Goal: Task Accomplishment & Management: Complete application form

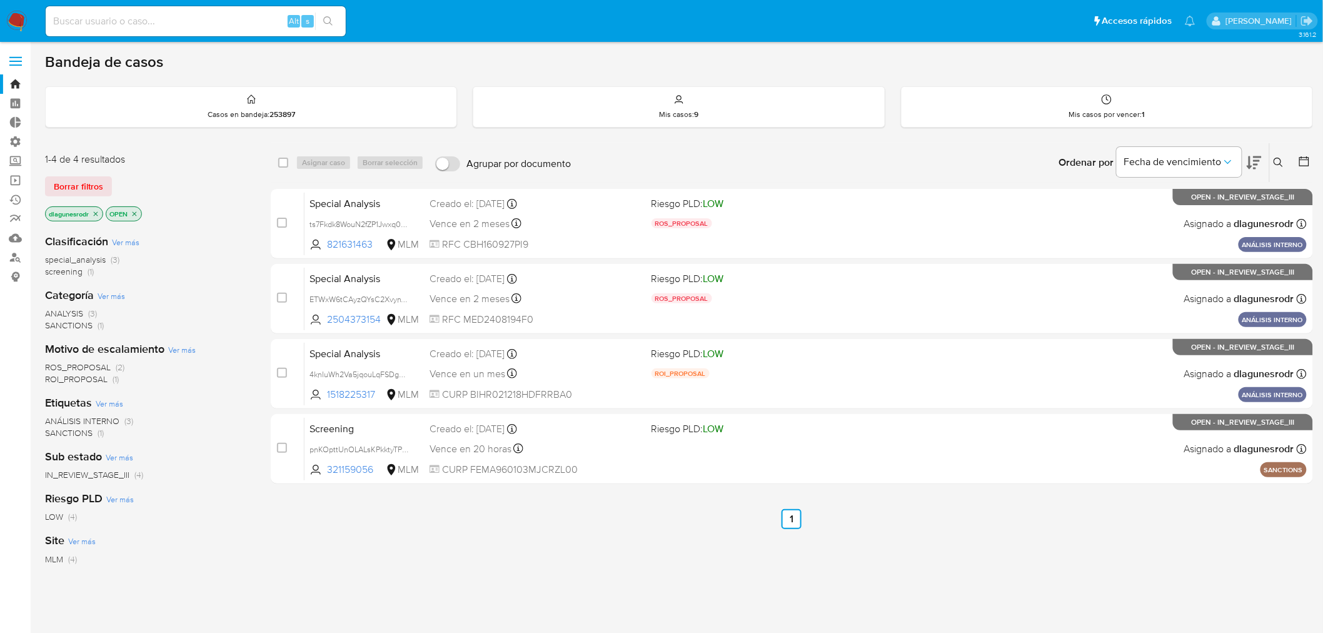
click at [15, 73] on label at bounding box center [15, 61] width 31 height 26
click at [0, 0] on input "checkbox" at bounding box center [0, 0] width 0 height 0
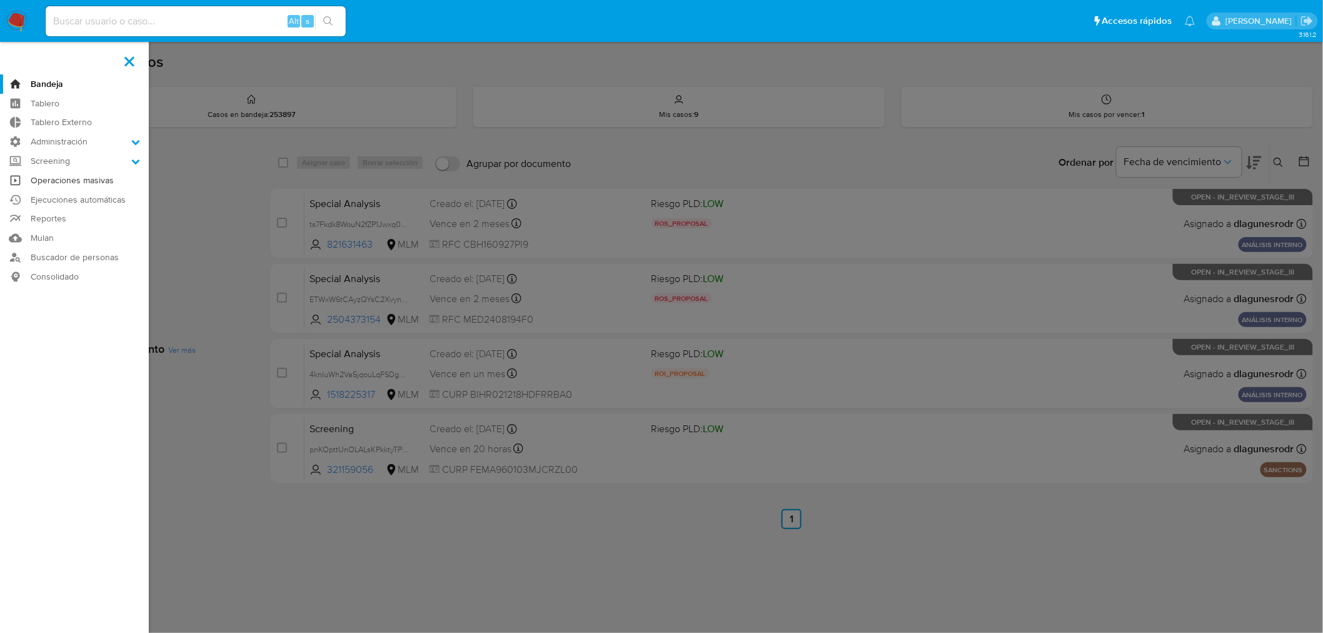
click at [80, 184] on link "Operaciones masivas" at bounding box center [74, 180] width 149 height 19
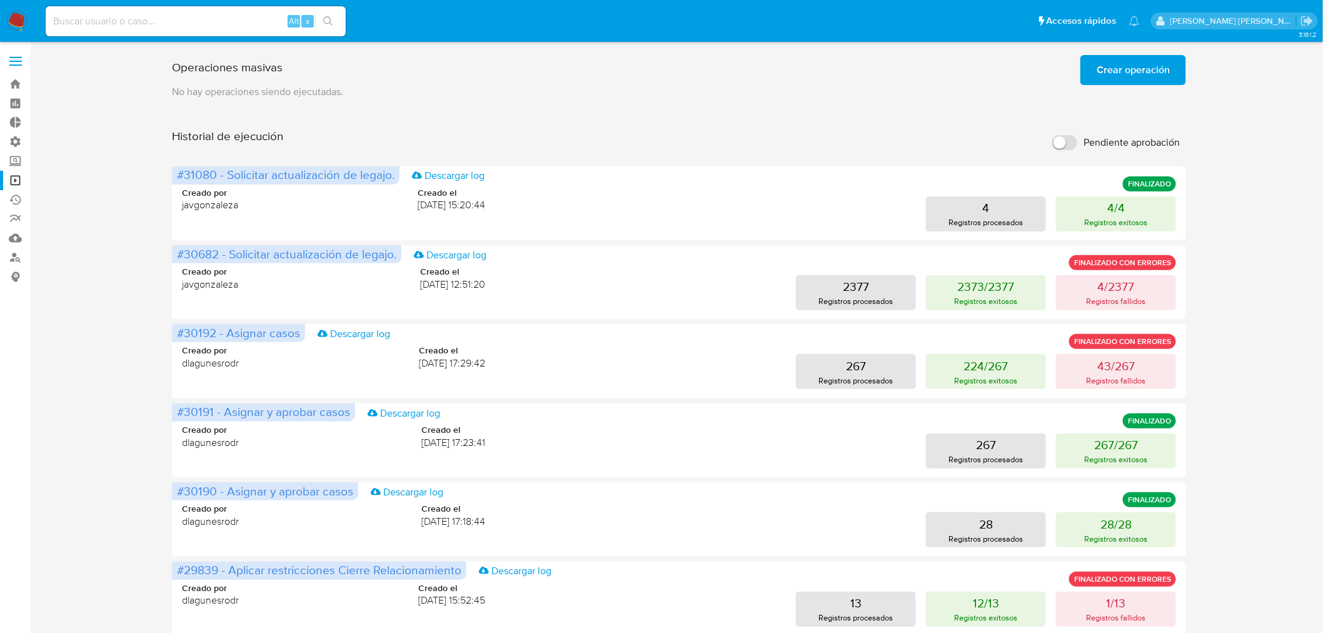
click at [1161, 67] on span "Crear operación" at bounding box center [1132, 70] width 73 height 28
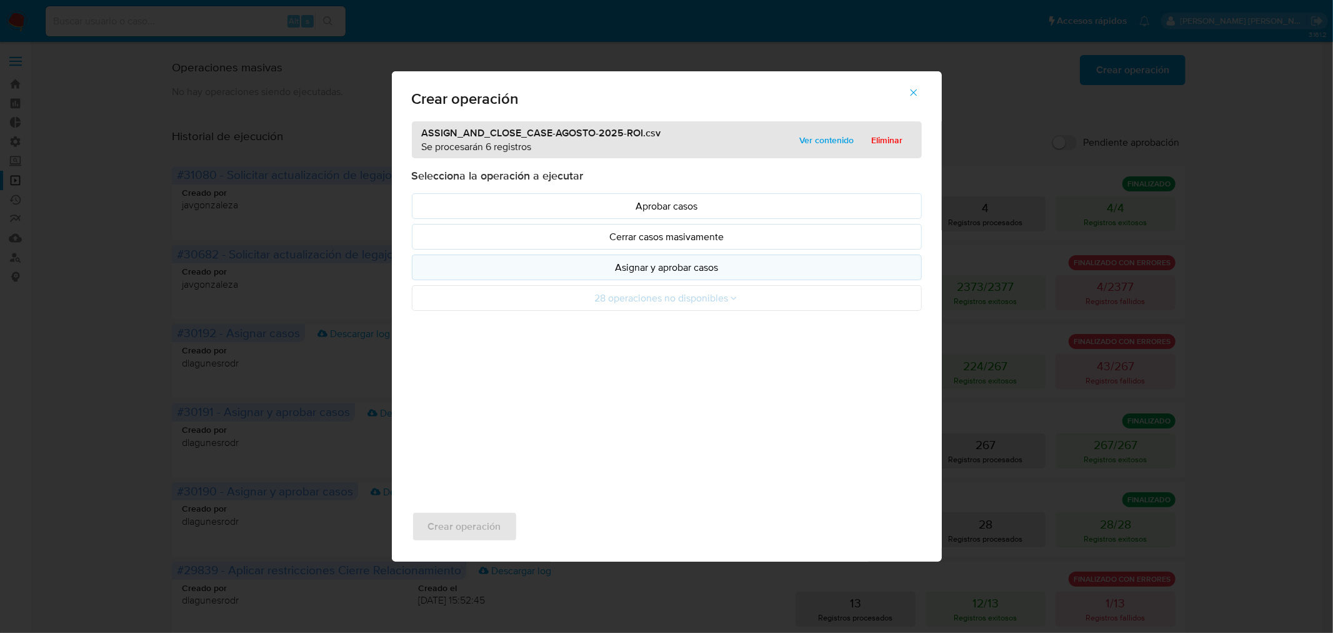
click at [692, 264] on p "Asignar y aprobar casos" at bounding box center [667, 267] width 489 height 14
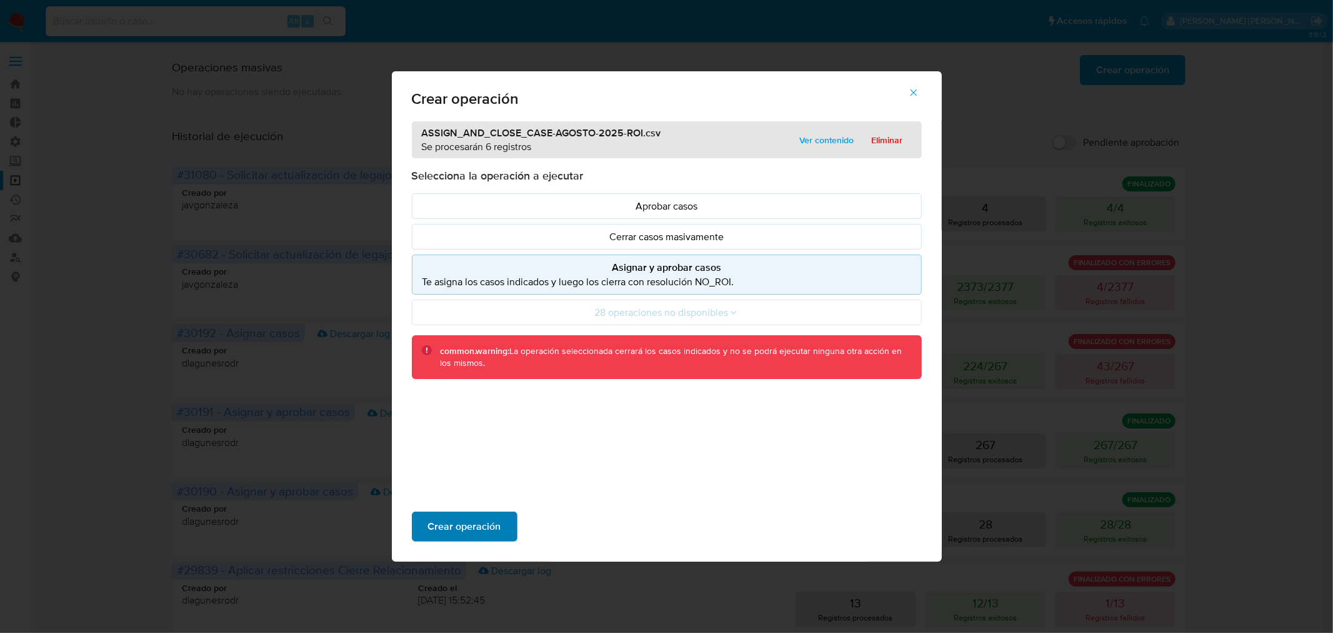
click at [465, 518] on span "Crear operación" at bounding box center [464, 527] width 73 height 28
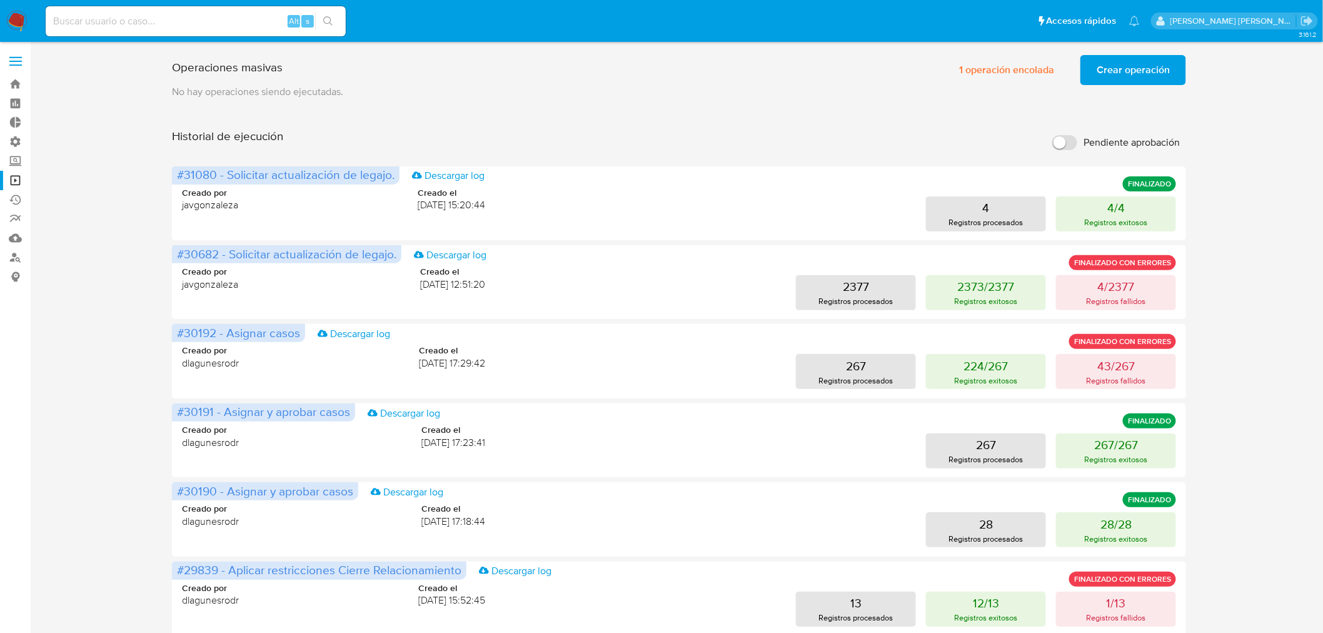
click at [1126, 70] on span "Crear operación" at bounding box center [1132, 70] width 73 height 28
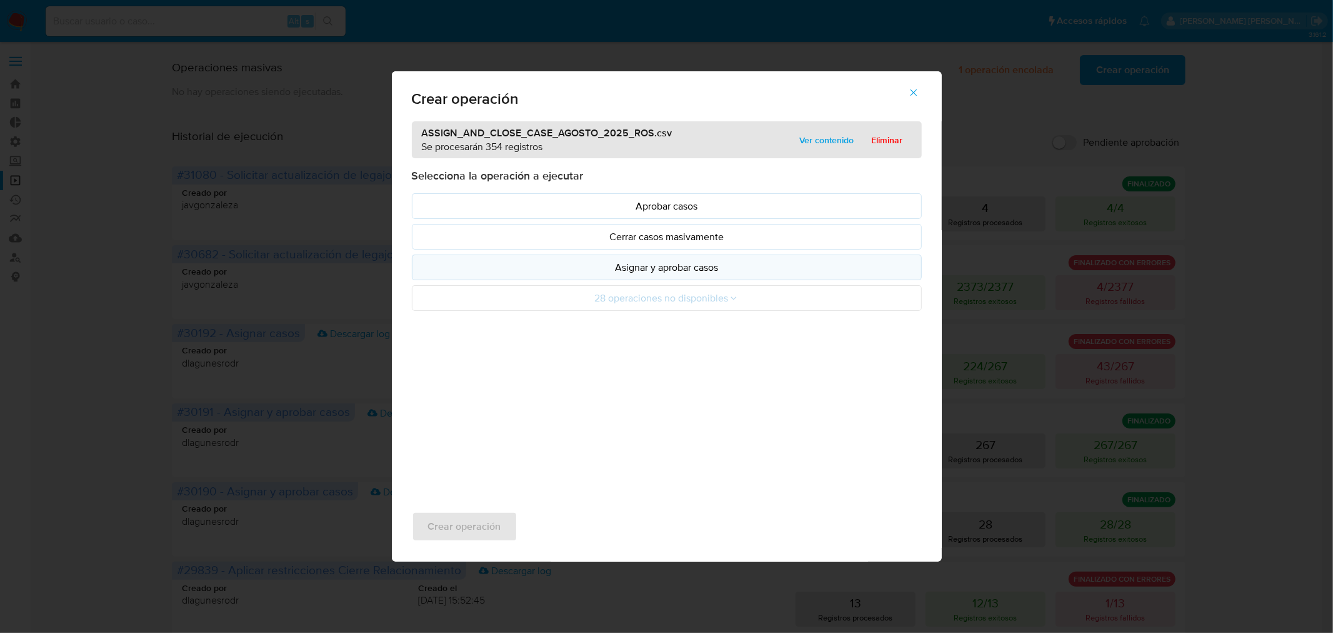
click at [661, 270] on p "Asignar y aprobar casos" at bounding box center [667, 267] width 489 height 14
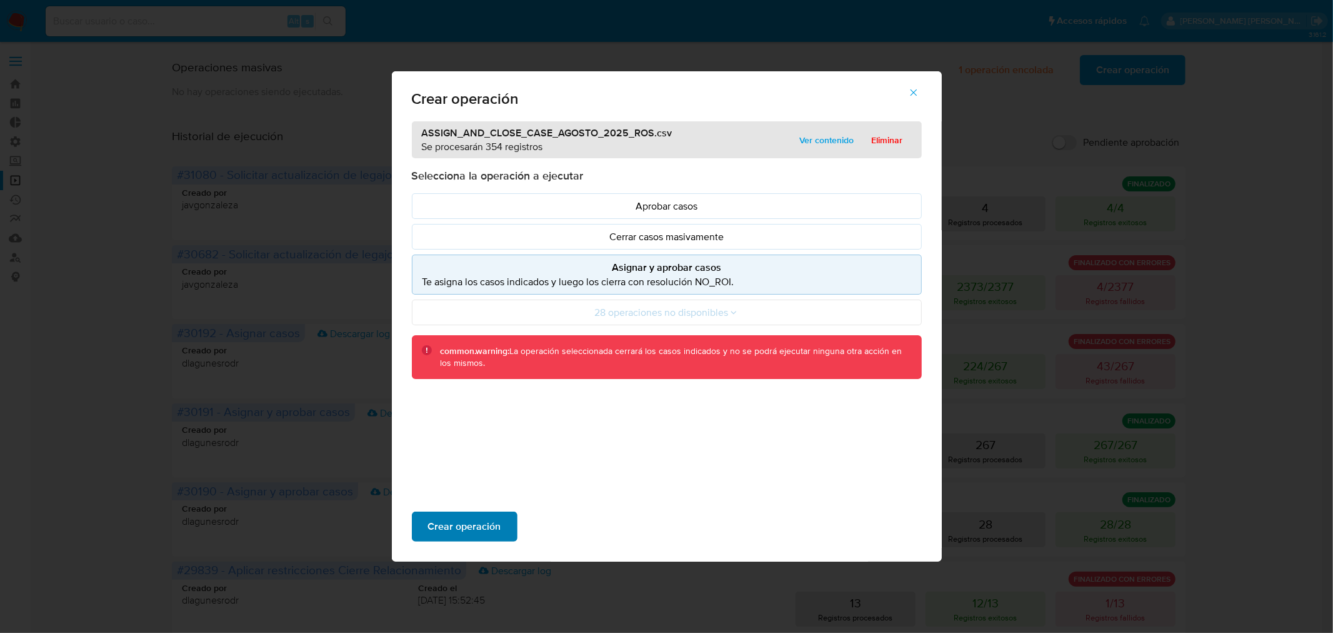
click at [478, 523] on span "Crear operación" at bounding box center [464, 527] width 73 height 28
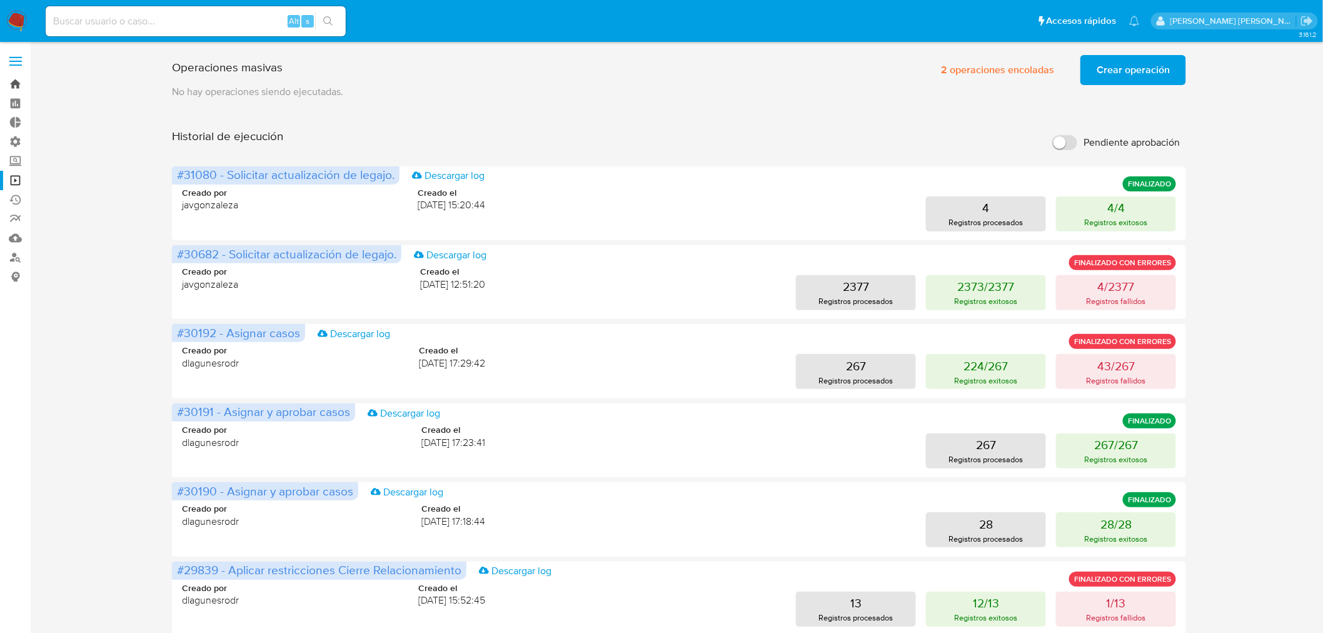
click at [16, 86] on link "Bandeja" at bounding box center [74, 83] width 149 height 19
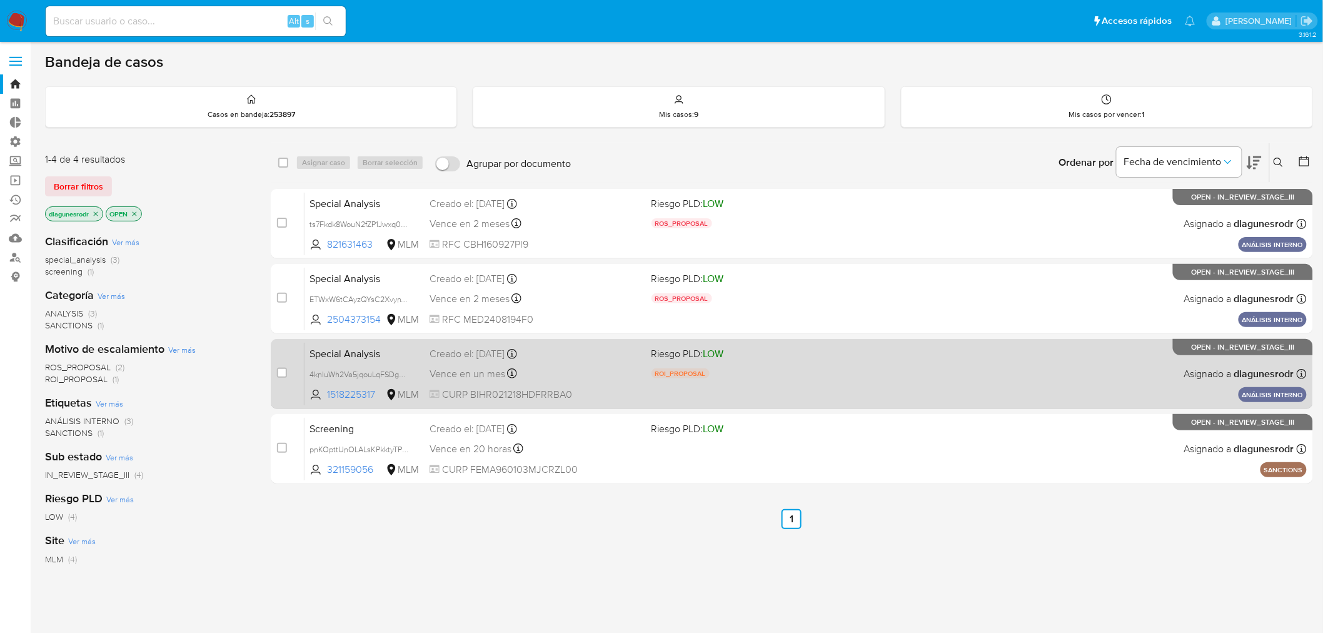
click at [405, 356] on span "Special Analysis" at bounding box center [364, 352] width 110 height 16
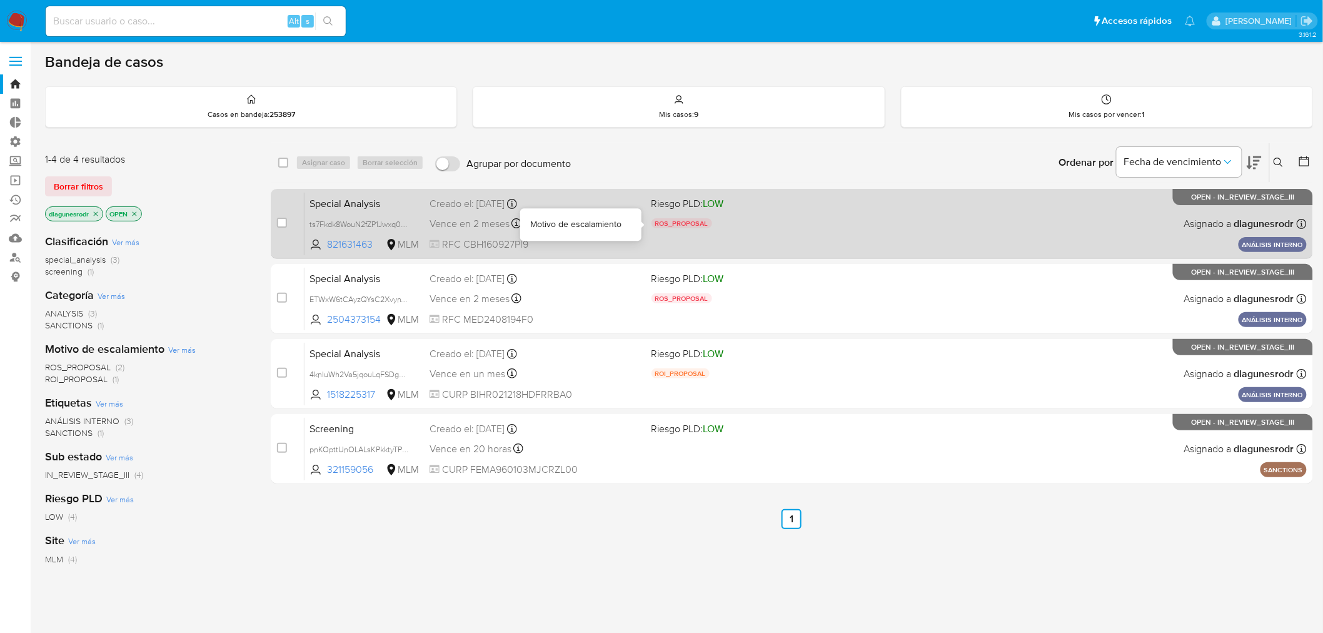
click at [830, 221] on div "ROS_PROPOSAL" at bounding box center [757, 225] width 212 height 14
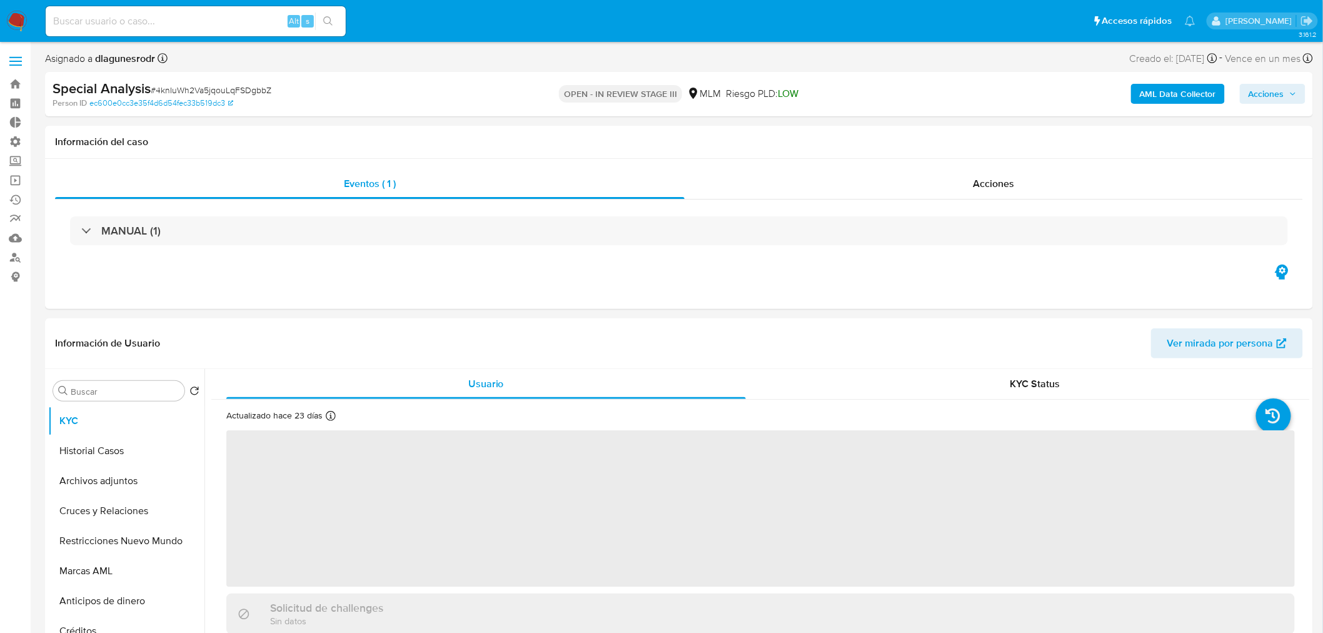
click at [1289, 96] on span "Acciones" at bounding box center [1272, 94] width 48 height 18
select select "10"
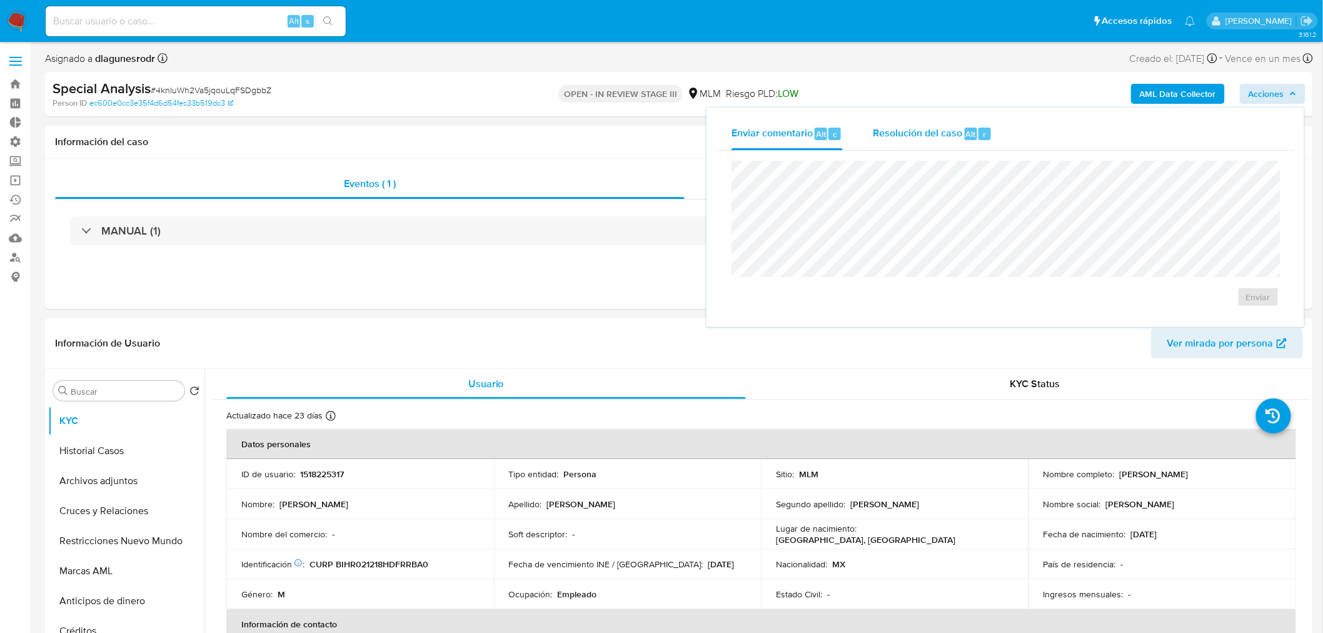
click at [899, 133] on span "Resolución del caso" at bounding box center [917, 133] width 89 height 14
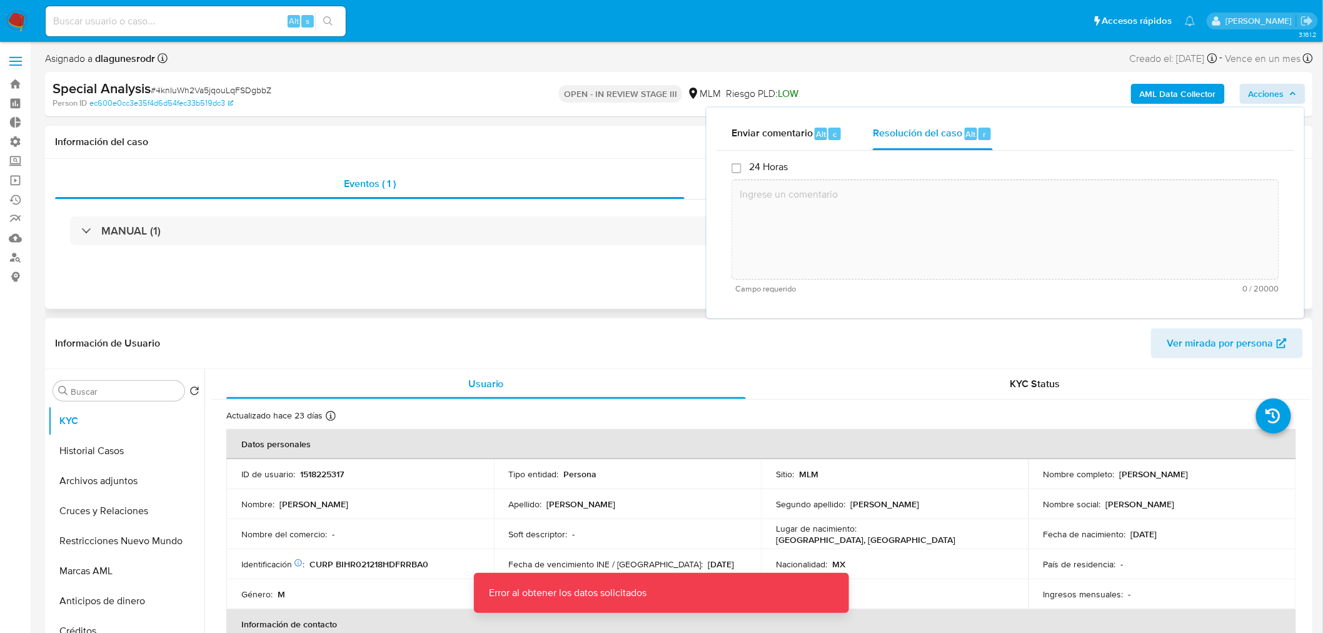
click at [575, 130] on div "Información del caso" at bounding box center [679, 142] width 1268 height 33
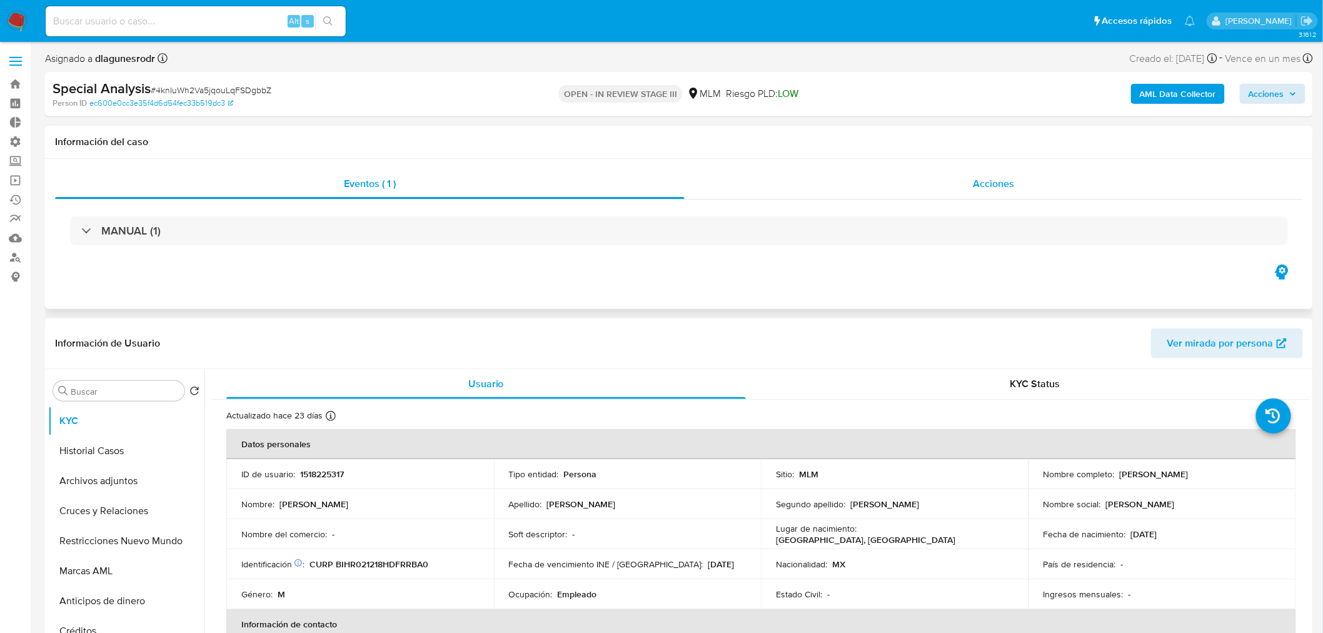
click at [1008, 180] on span "Acciones" at bounding box center [993, 183] width 41 height 14
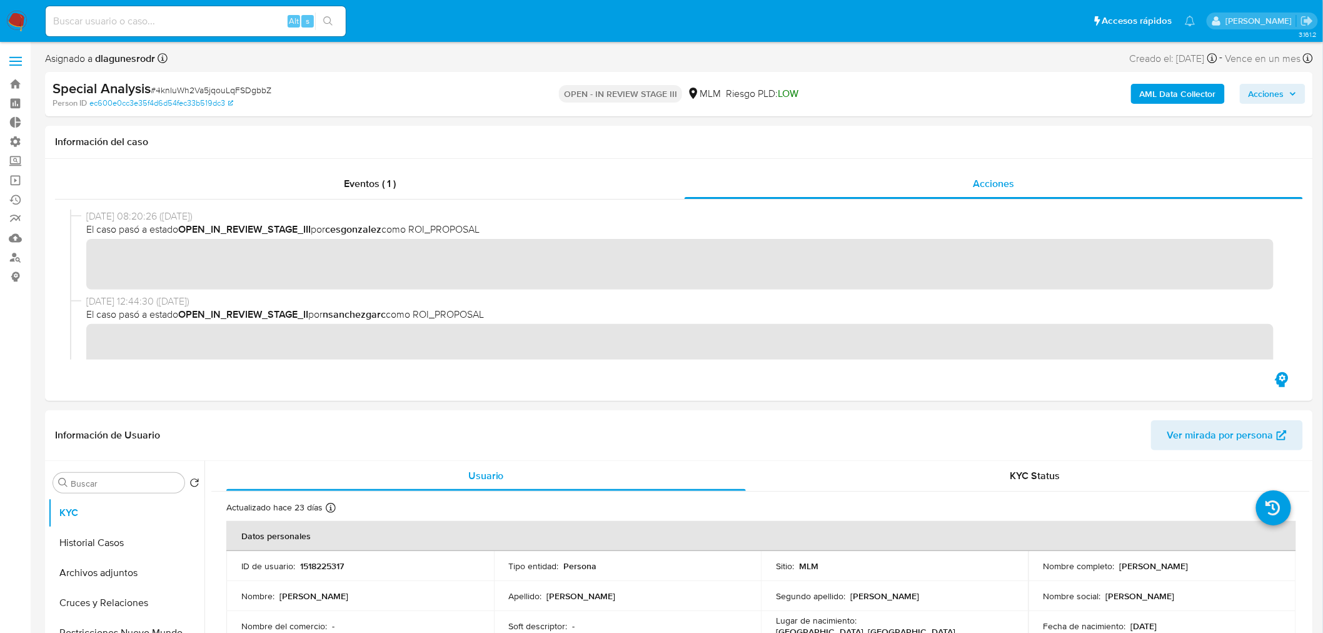
click at [1273, 92] on span "Acciones" at bounding box center [1266, 94] width 36 height 20
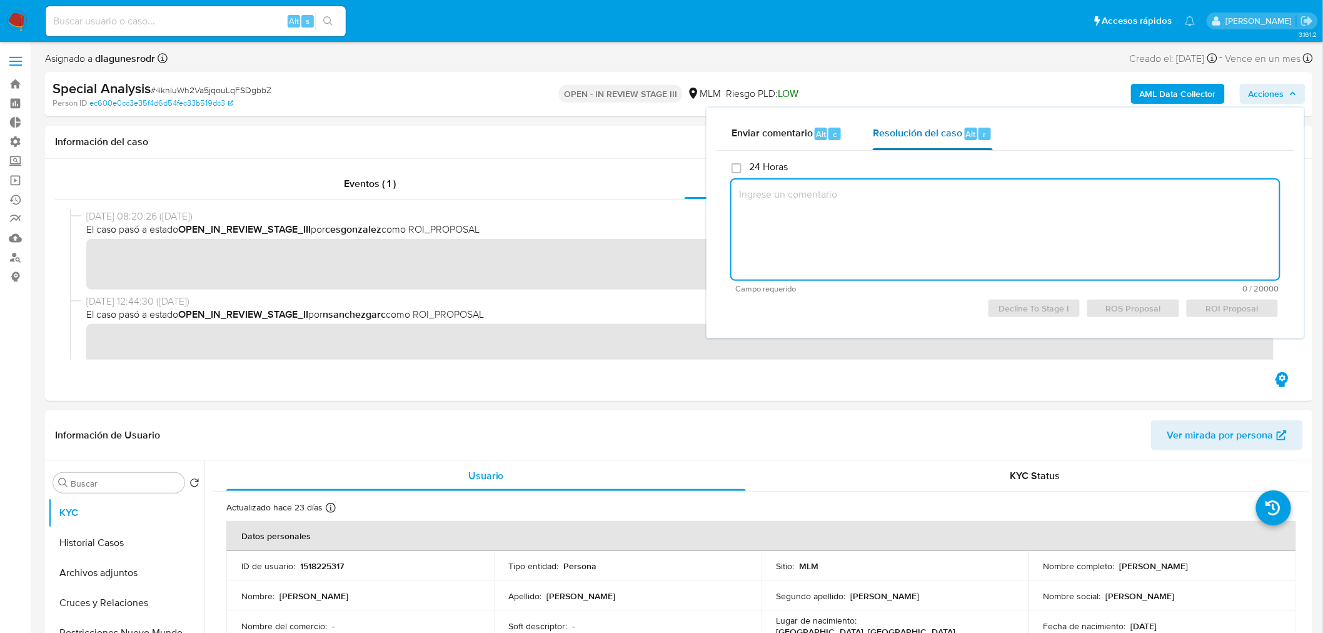
click at [914, 134] on span "Resolución del caso" at bounding box center [917, 133] width 89 height 14
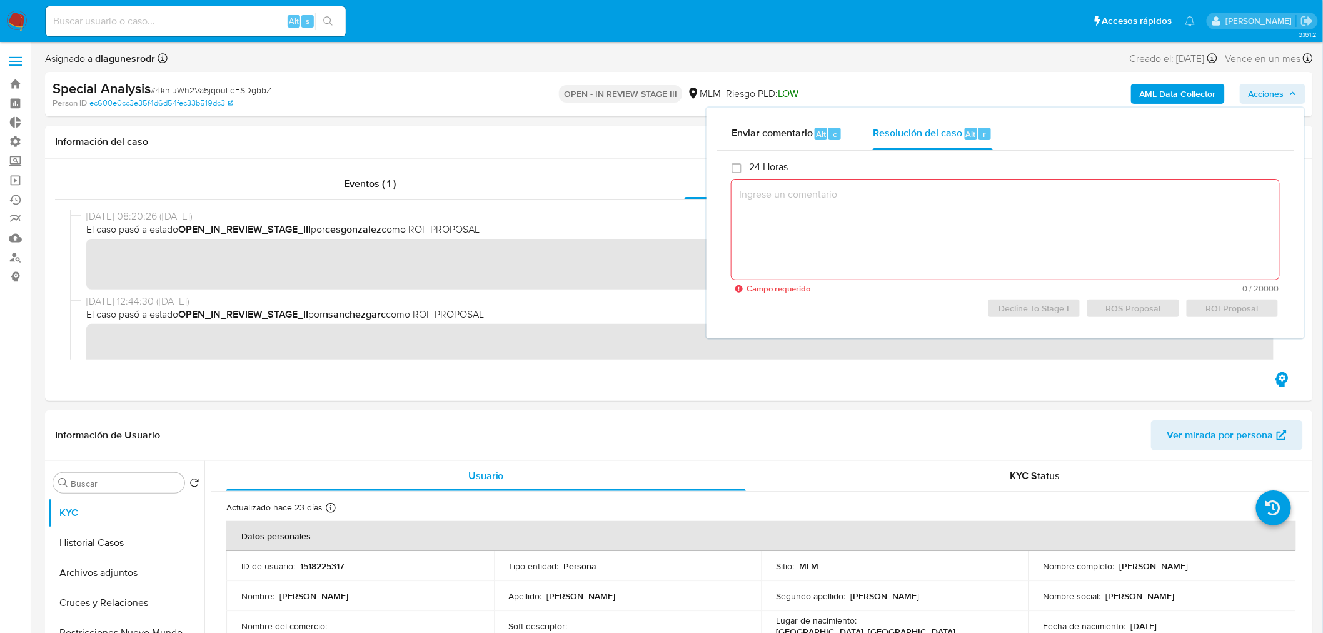
click at [798, 203] on textarea at bounding box center [1005, 229] width 548 height 100
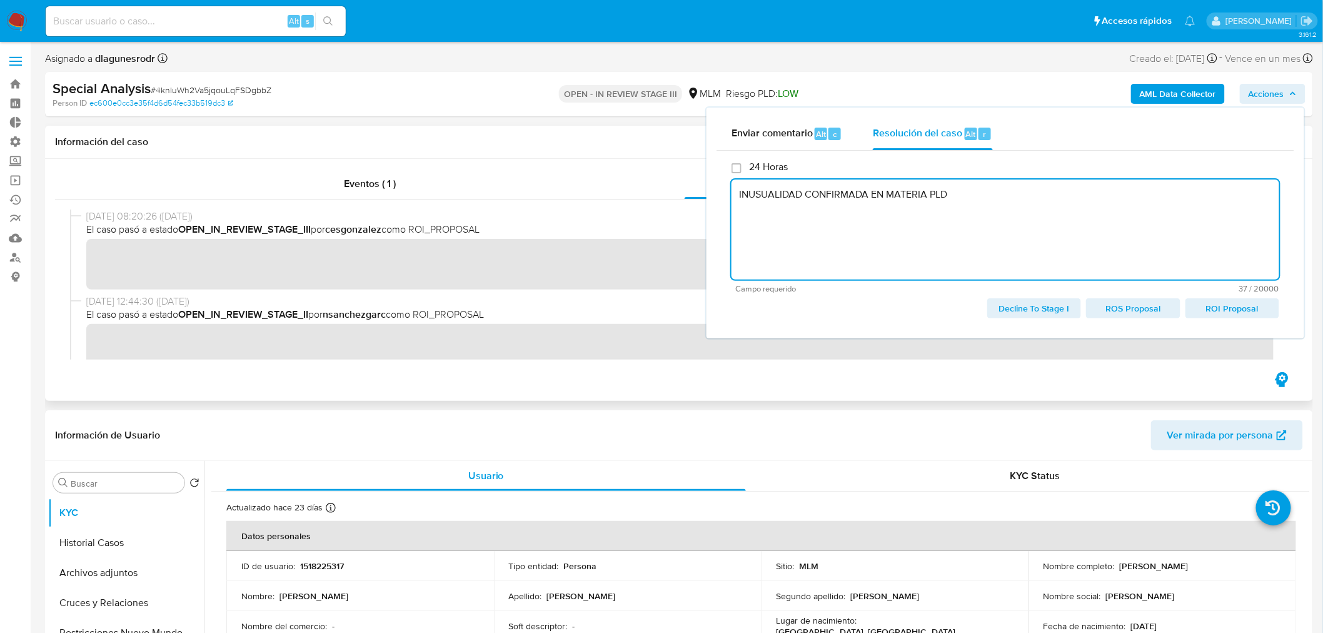
type textarea "INUSUALIDAD CONFIRMADA EN MATERIA PLD"
click at [550, 144] on h1 "Información del caso" at bounding box center [679, 142] width 1248 height 13
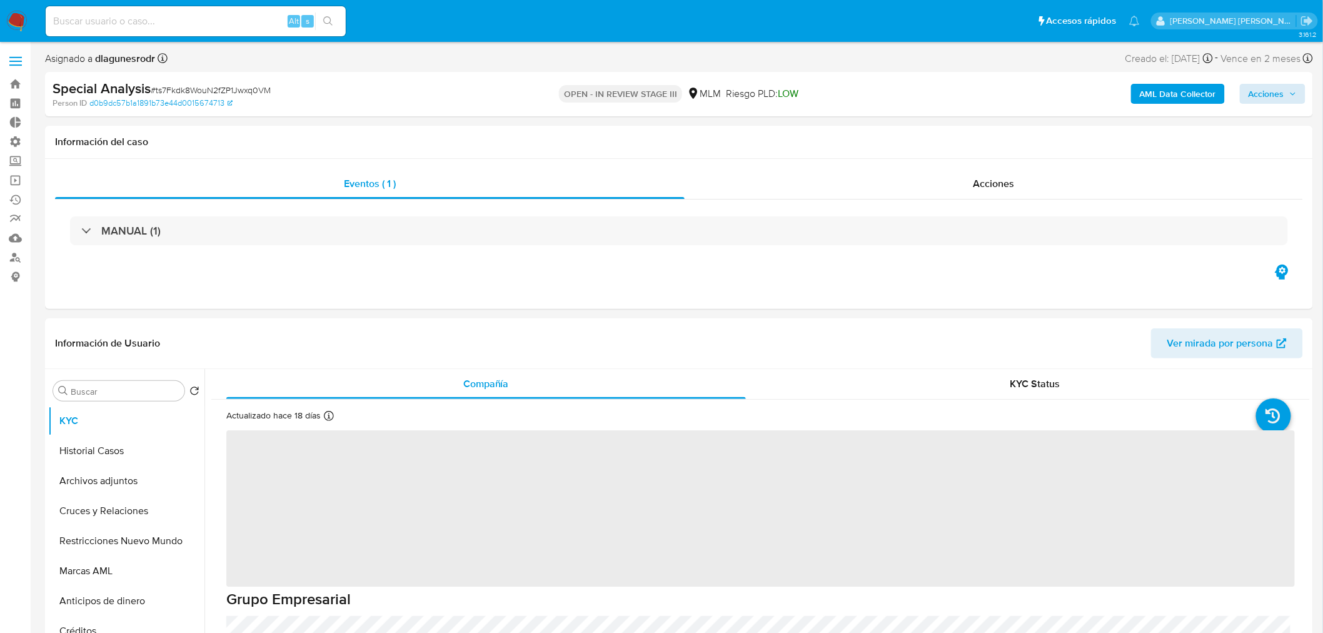
select select "10"
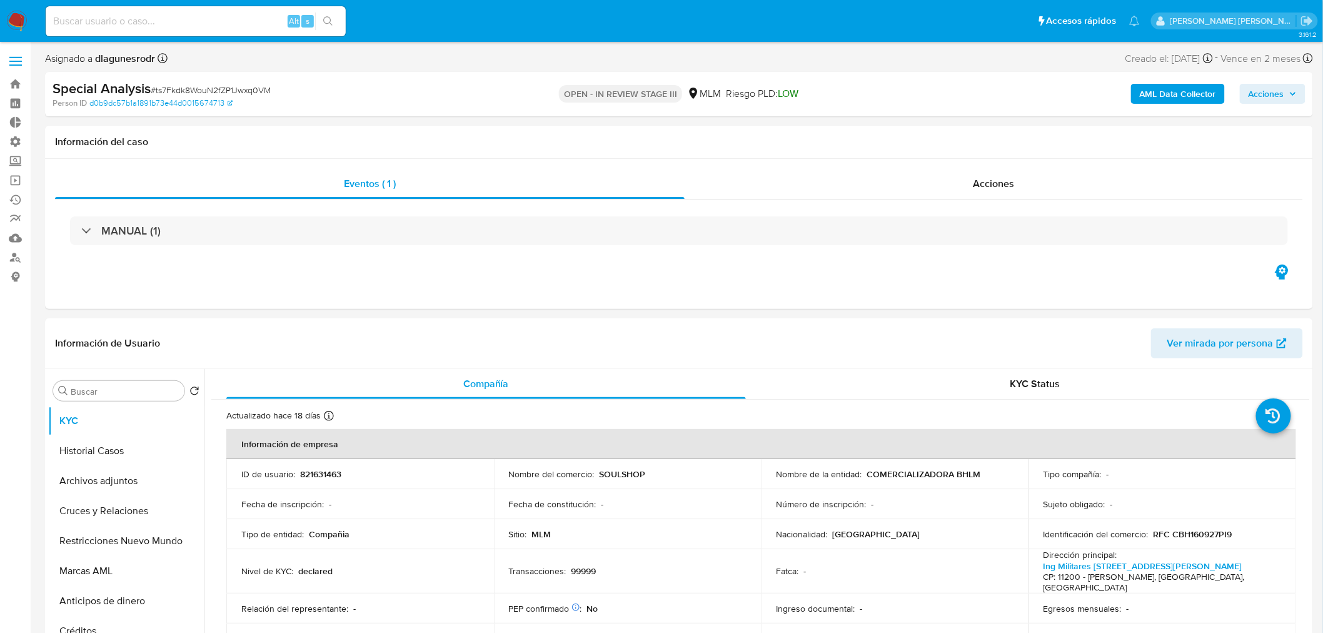
click at [1274, 98] on span "Acciones" at bounding box center [1266, 94] width 36 height 20
click at [930, 136] on span "Resolución del caso" at bounding box center [917, 133] width 89 height 14
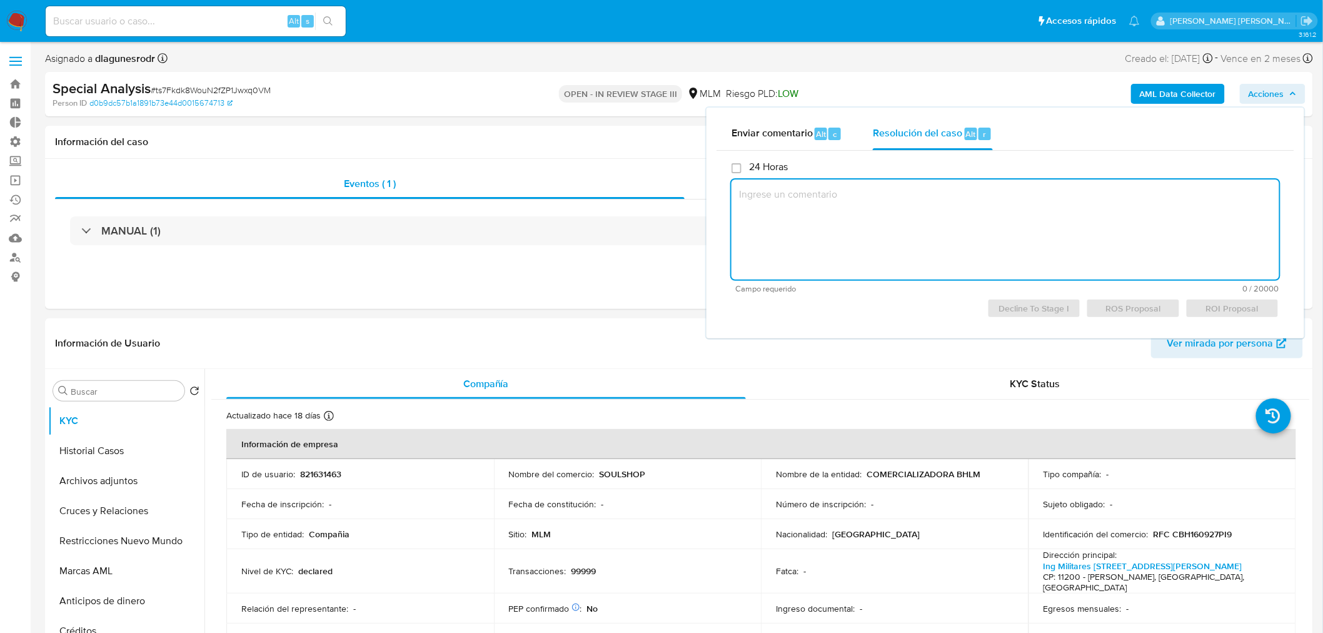
click at [911, 202] on textarea at bounding box center [1005, 229] width 548 height 100
paste textarea "INUSUALIDAD CONFIRMADA EN MATERIA PLD"
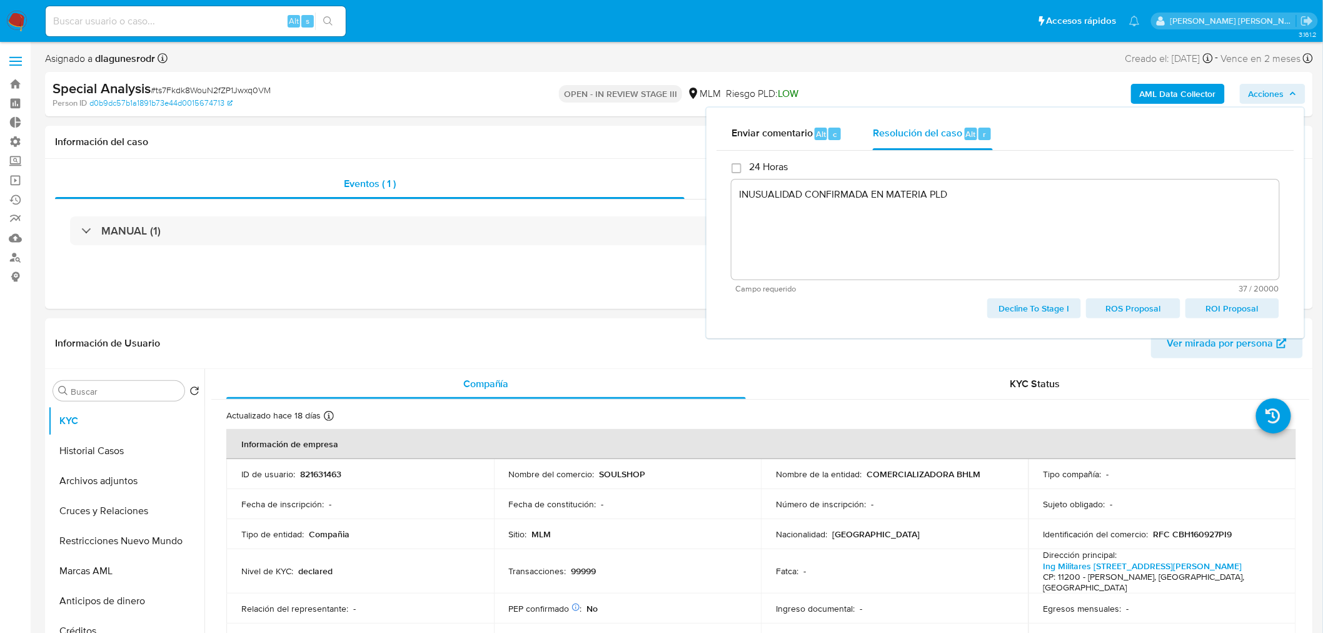
click at [1119, 309] on span "ROS Proposal" at bounding box center [1132, 308] width 76 height 18
type textarea "INUSUALIDAD CONFIRMADA EN MATERIA PLD"
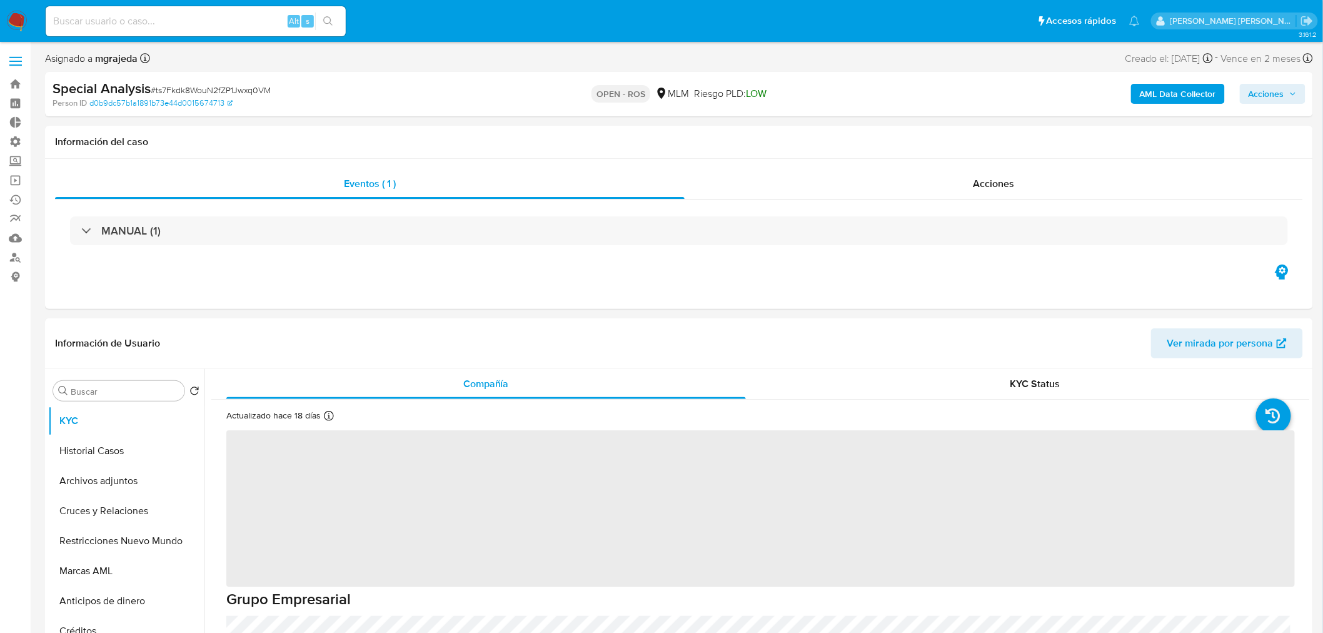
select select "10"
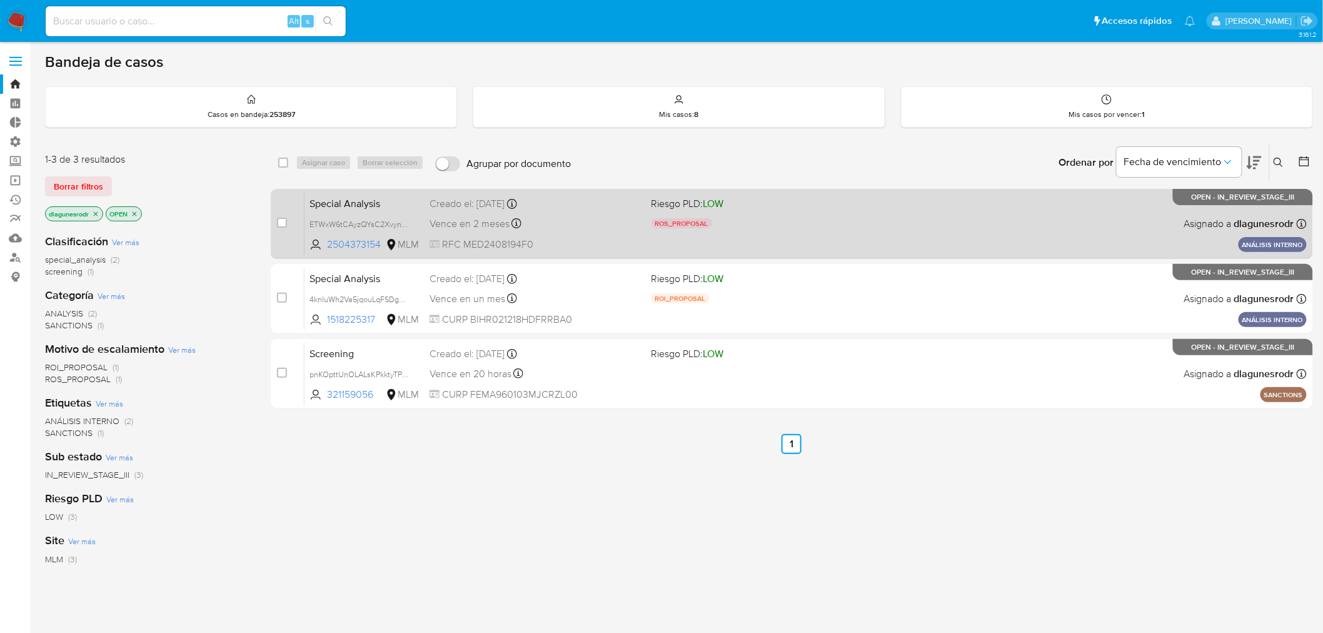
click at [859, 233] on div "Special Analysis ETWxW6tCAyzQYsC2XvynVHi8 2504373154 MLM Riesgo PLD: LOW ROS_PR…" at bounding box center [805, 223] width 1002 height 63
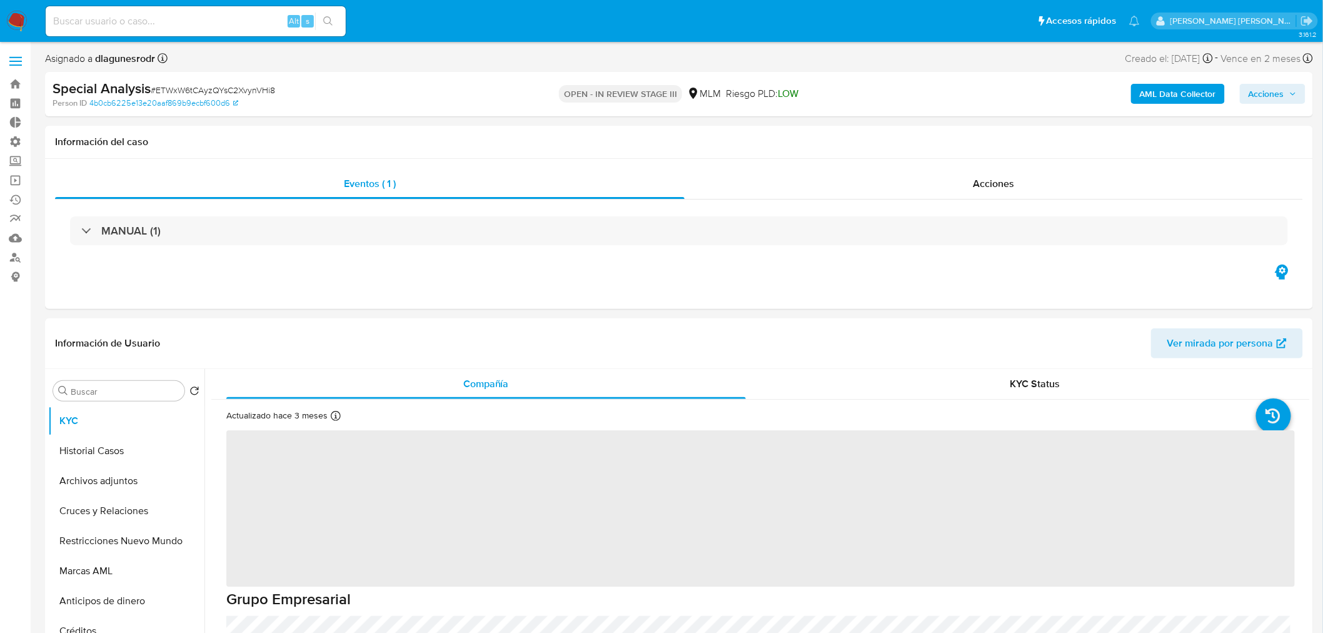
click at [1276, 96] on span "Acciones" at bounding box center [1266, 94] width 36 height 20
select select "10"
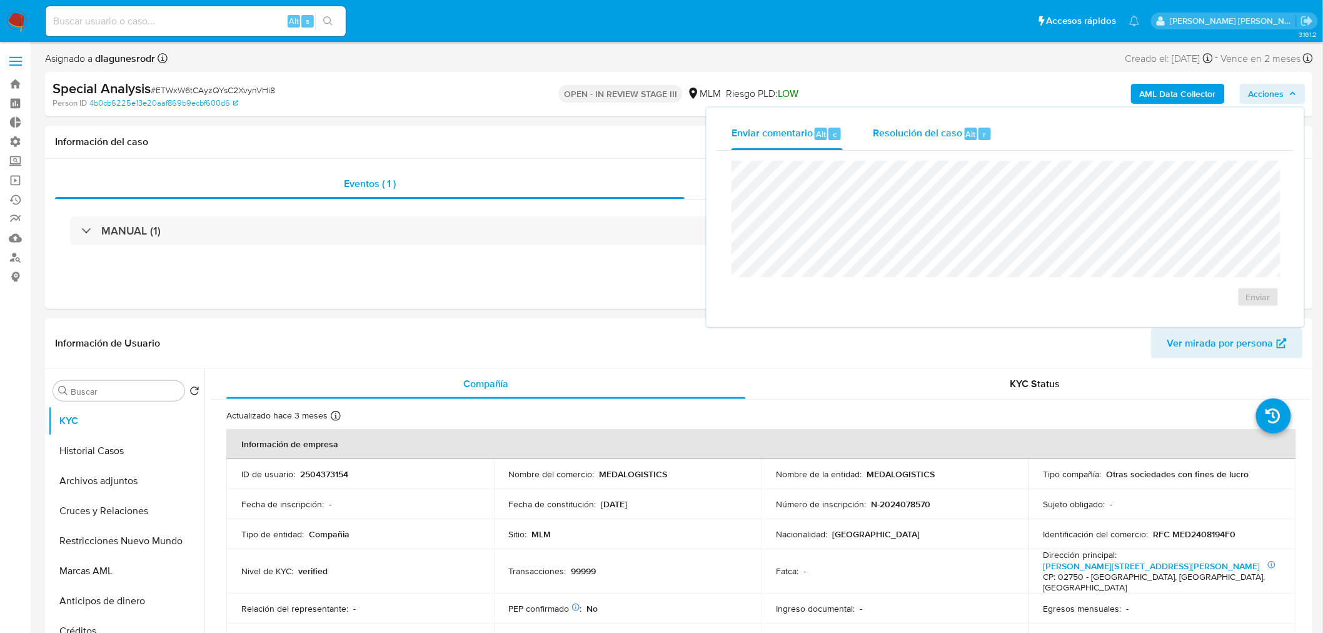
click at [885, 136] on span "Resolución del caso" at bounding box center [917, 133] width 89 height 14
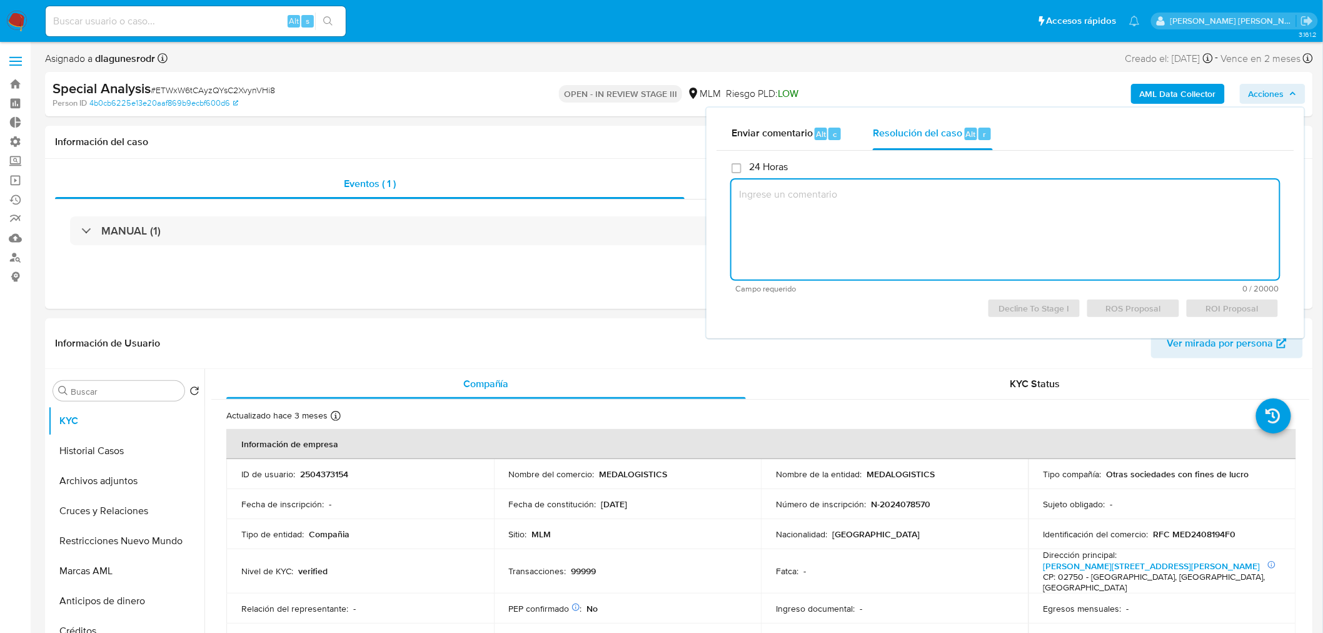
click at [855, 213] on textarea at bounding box center [1005, 229] width 548 height 100
paste textarea "INUSUALIDAD CONFIRMADA EN MATERIA PLD"
click at [1127, 299] on span "ROS Proposal" at bounding box center [1132, 308] width 76 height 18
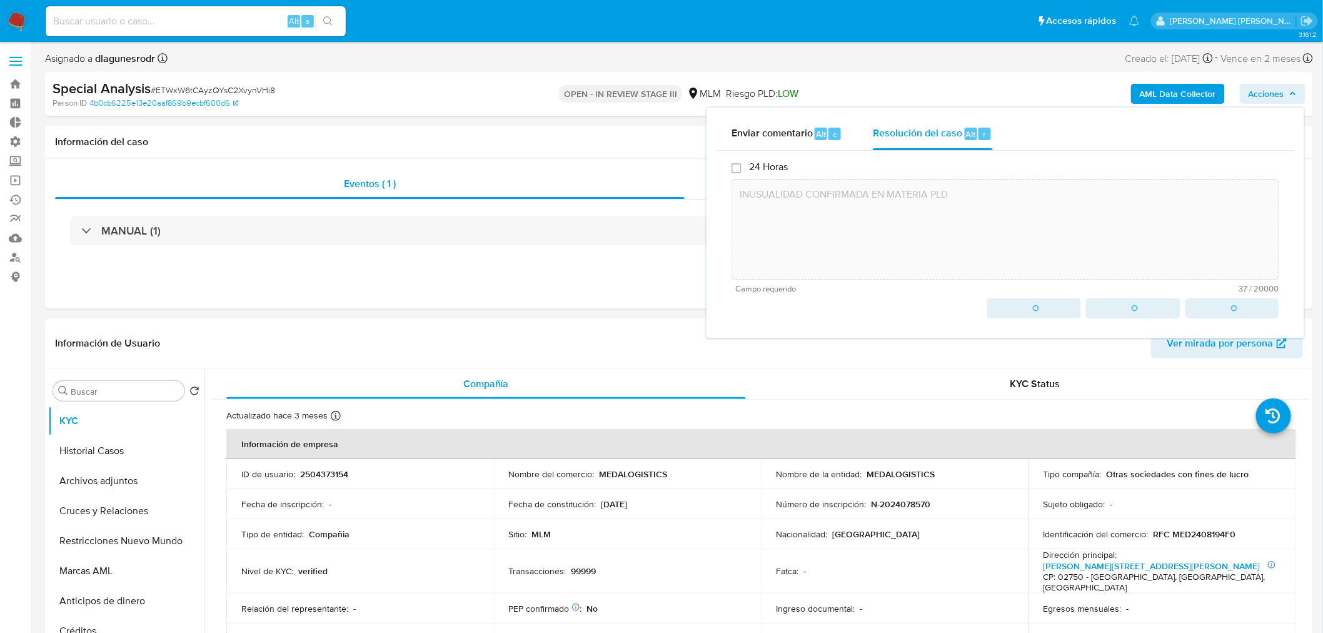
type textarea "INUSUALIDAD CONFIRMADA EN MATERIA PLD"
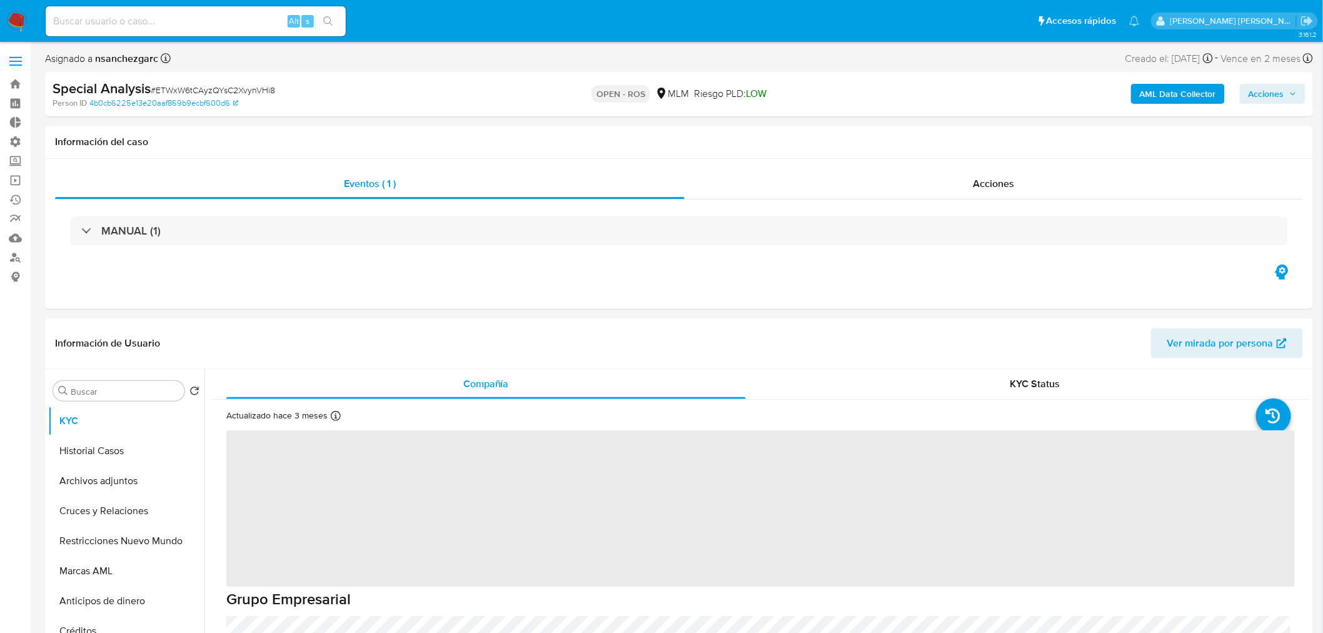
select select "10"
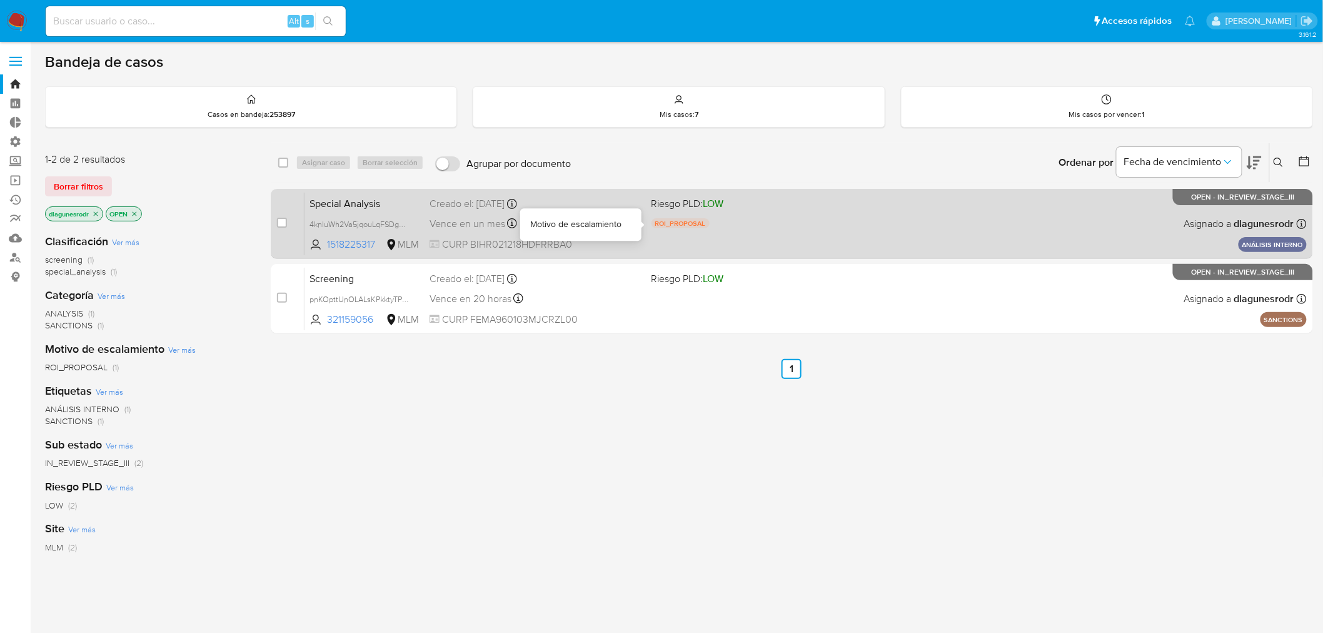
click at [834, 221] on div "ROI_PROPOSAL" at bounding box center [757, 225] width 212 height 14
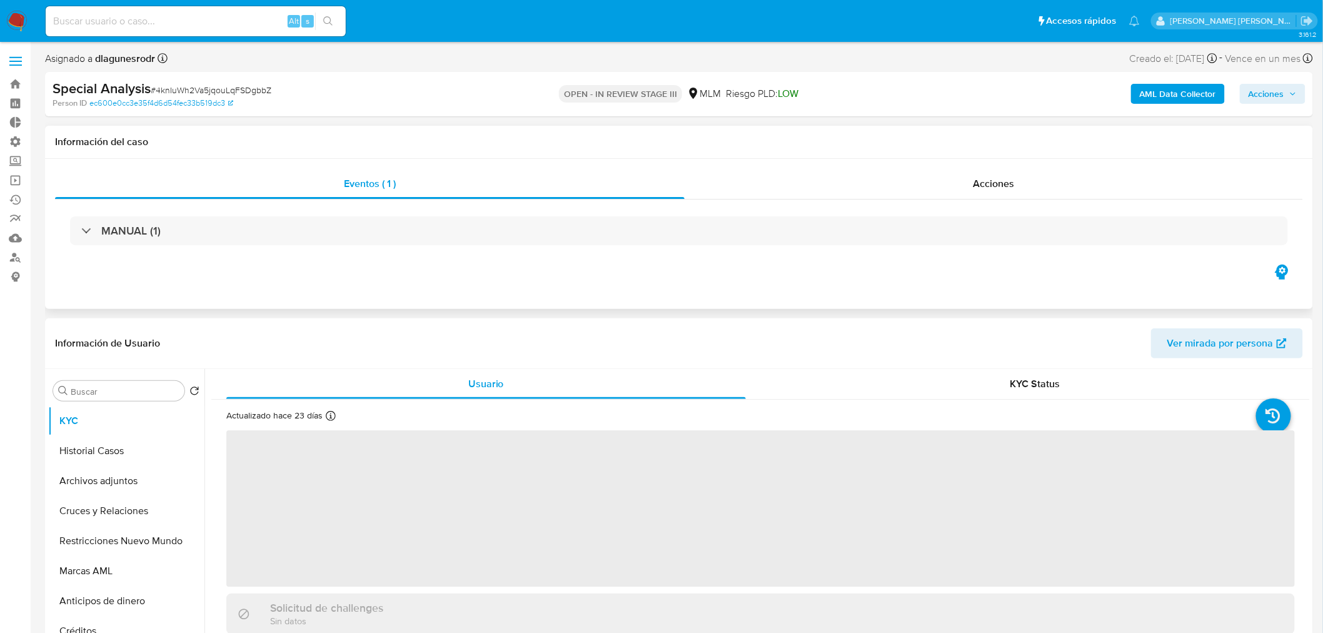
select select "10"
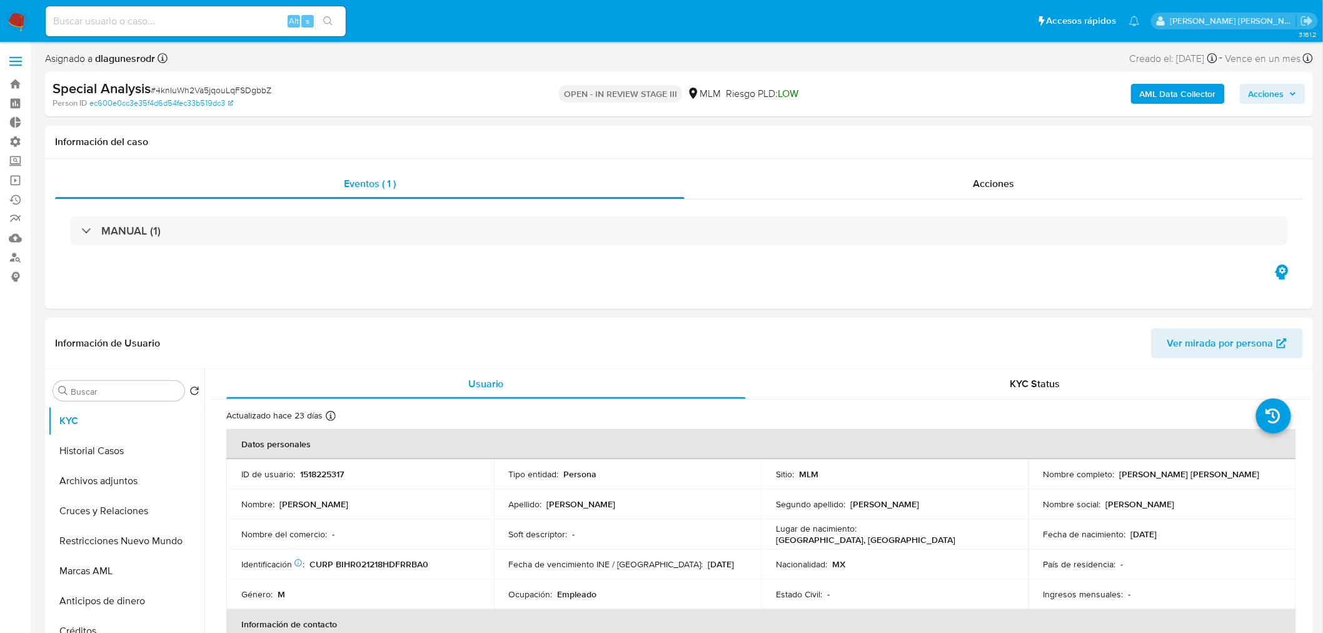
click at [1273, 83] on div "AML Data Collector Acciones" at bounding box center [1098, 93] width 414 height 29
click at [1276, 96] on span "Acciones" at bounding box center [1266, 94] width 36 height 20
click at [898, 136] on span "Resolución del caso" at bounding box center [917, 133] width 89 height 14
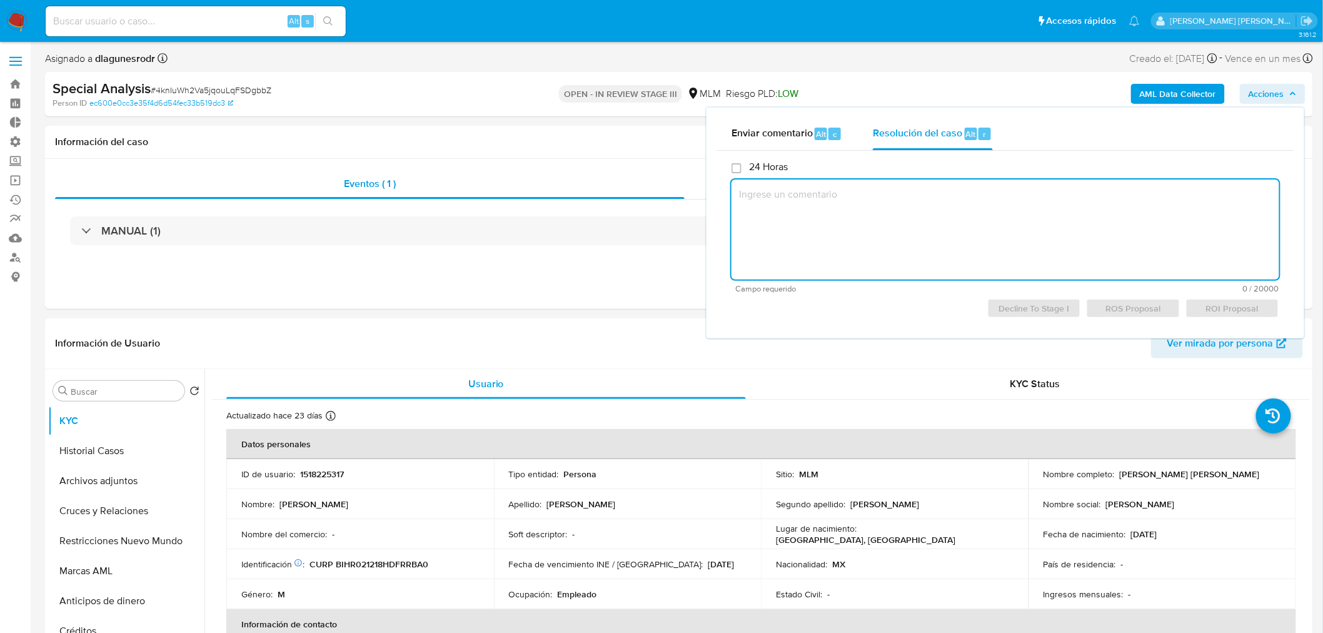
click at [867, 226] on textarea at bounding box center [1005, 229] width 548 height 100
click at [1247, 310] on span "ROI Proposal" at bounding box center [1232, 308] width 76 height 18
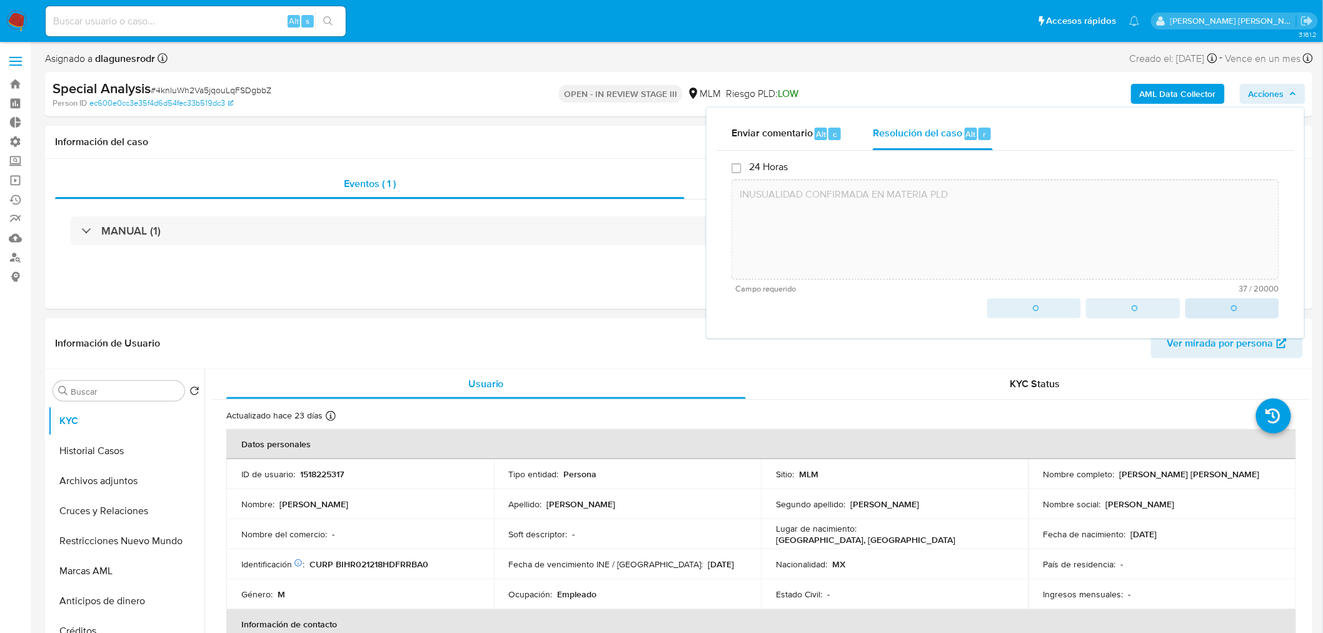
type textarea "INUSUALIDAD CONFIRMADA EN MATERIA PLD"
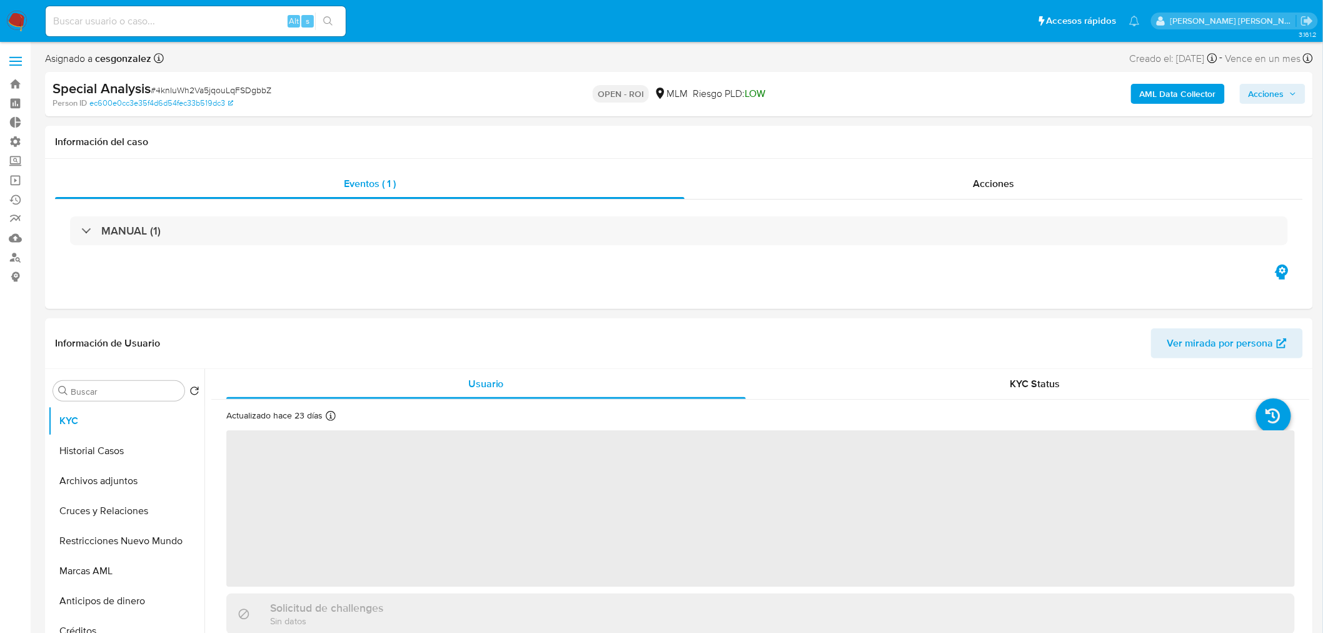
select select "10"
